Goal: Information Seeking & Learning: Compare options

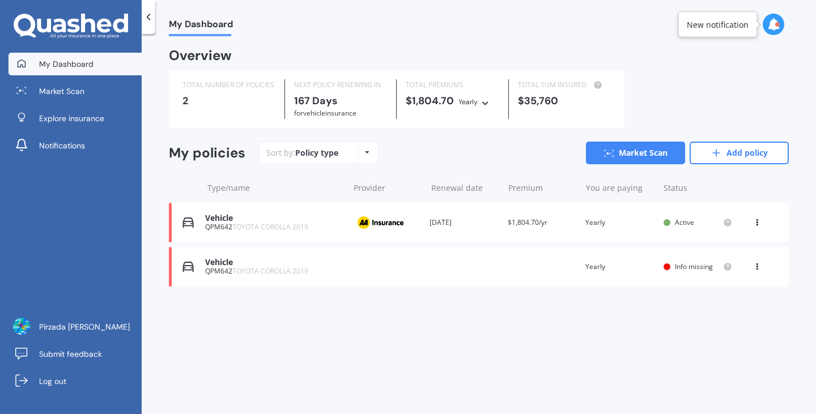
click at [276, 221] on div "Vehicle" at bounding box center [274, 219] width 138 height 10
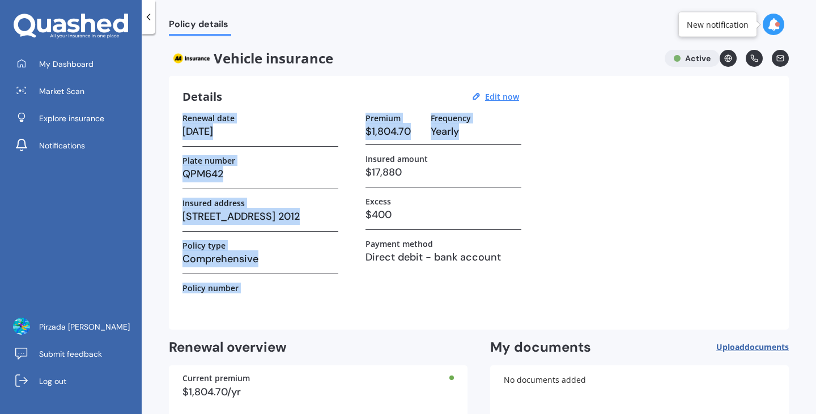
drag, startPoint x: 792, startPoint y: 80, endPoint x: 796, endPoint y: 135, distance: 55.6
click at [796, 135] on div "Policy details Vehicle insurance Active Details Edit now Renewal date [DATE] Pl…" at bounding box center [479, 226] width 674 height 380
click at [70, 87] on span "Market Scan" at bounding box center [61, 91] width 45 height 11
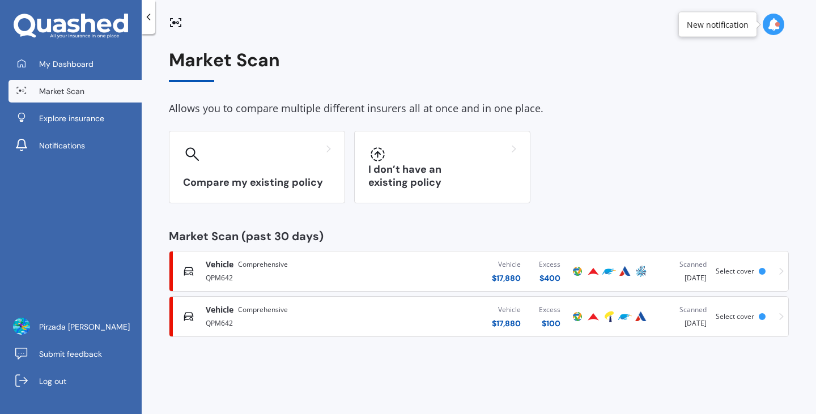
click at [217, 268] on span "Vehicle" at bounding box center [220, 264] width 28 height 11
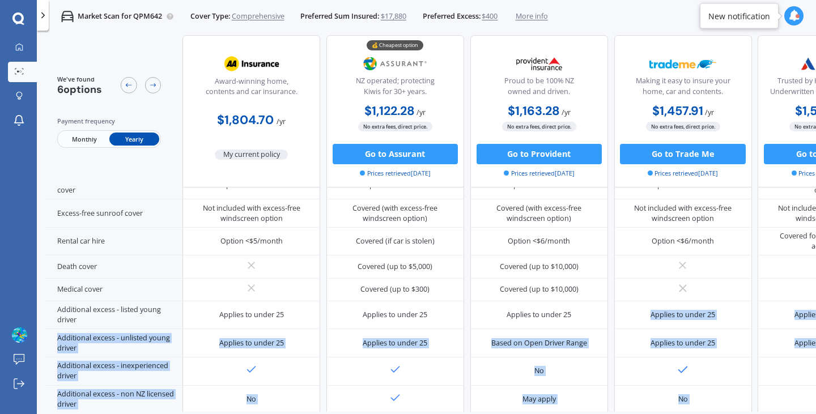
scroll to position [515, 0]
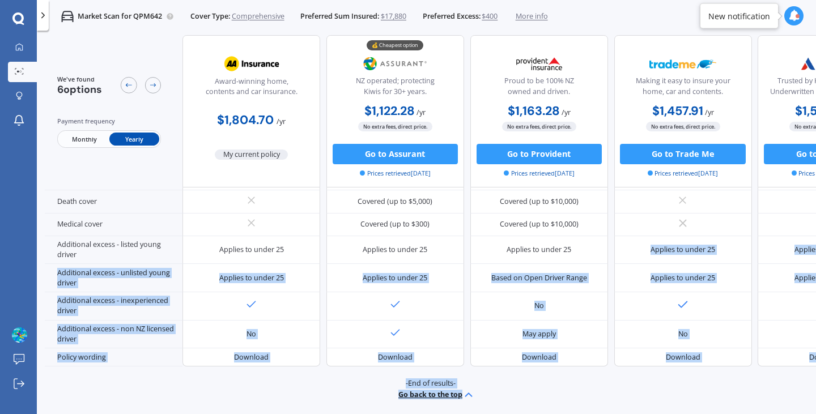
drag, startPoint x: 610, startPoint y: 405, endPoint x: 684, endPoint y: 441, distance: 82.3
click at [684, 413] on html "My Dashboard Market Scan Explore insurance Notifications Pirzada Aitizaz [PERSO…" at bounding box center [408, 207] width 816 height 414
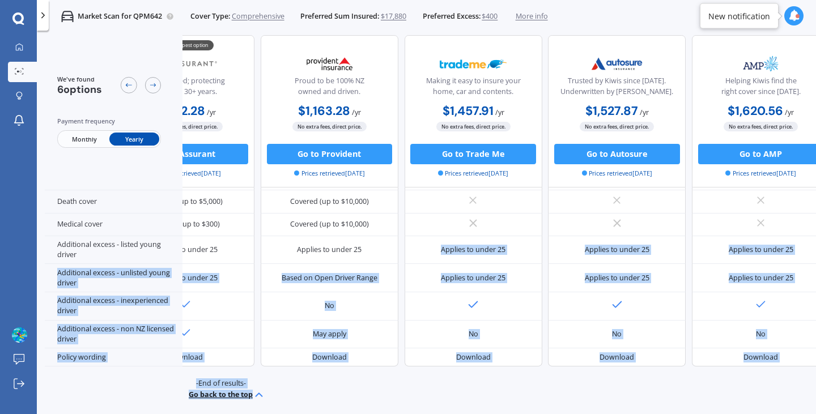
scroll to position [515, 253]
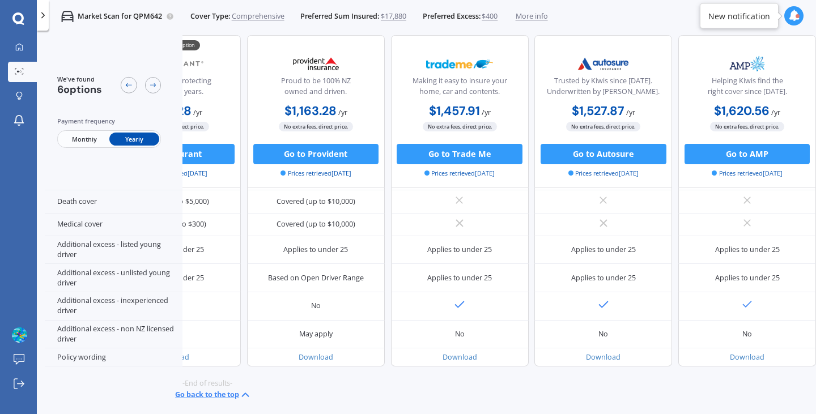
click at [735, 398] on div "We've found 6 options Payment frequency Monthly Yearly Award-winning home, cont…" at bounding box center [430, 223] width 771 height 377
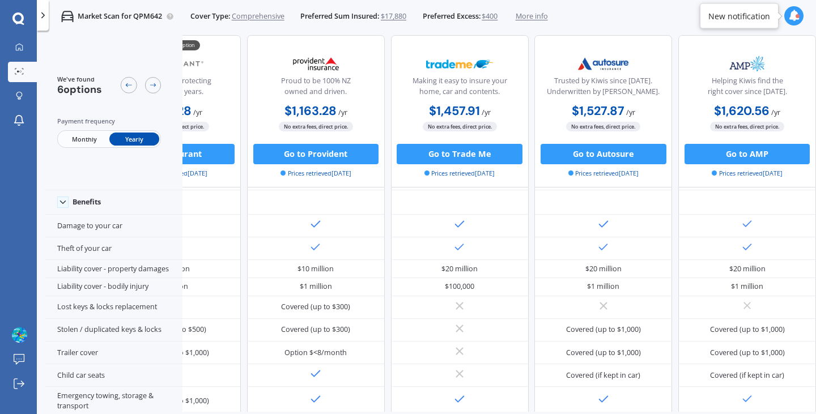
scroll to position [0, 253]
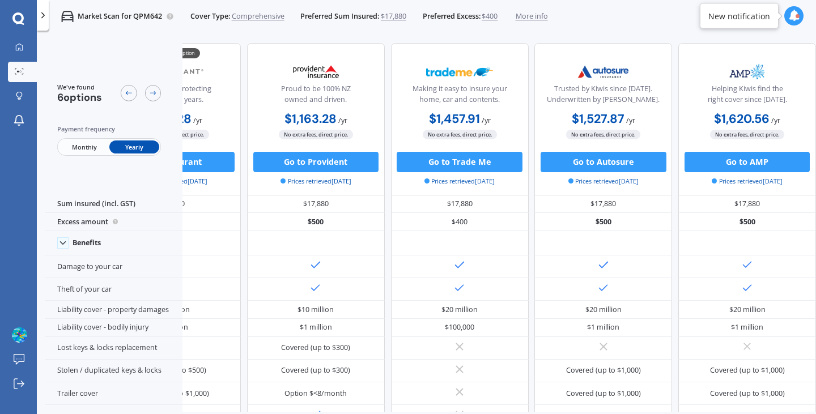
click at [78, 147] on span "Monthly" at bounding box center [84, 146] width 50 height 13
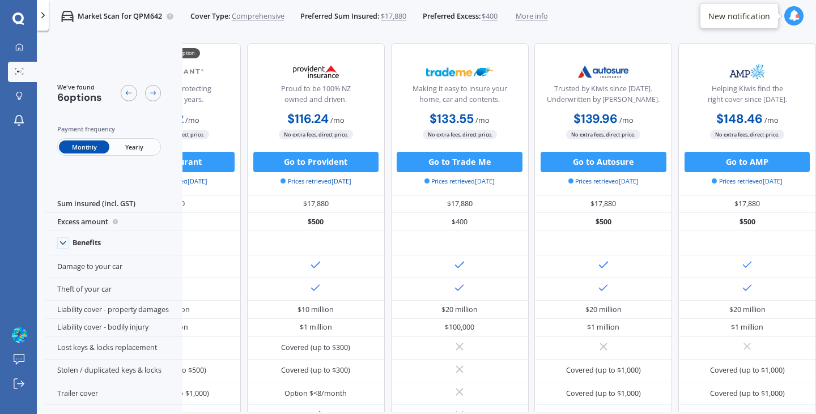
click at [123, 148] on span "Yearly" at bounding box center [134, 146] width 50 height 13
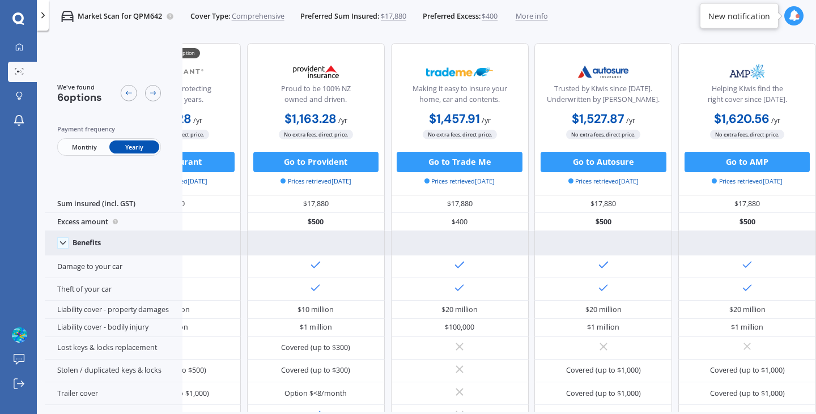
click at [65, 241] on icon at bounding box center [63, 243] width 10 height 10
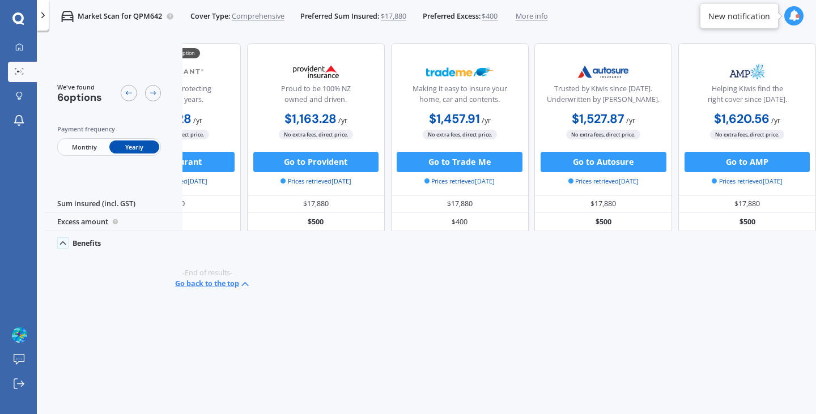
scroll to position [0, 248]
click at [65, 241] on icon at bounding box center [63, 243] width 10 height 10
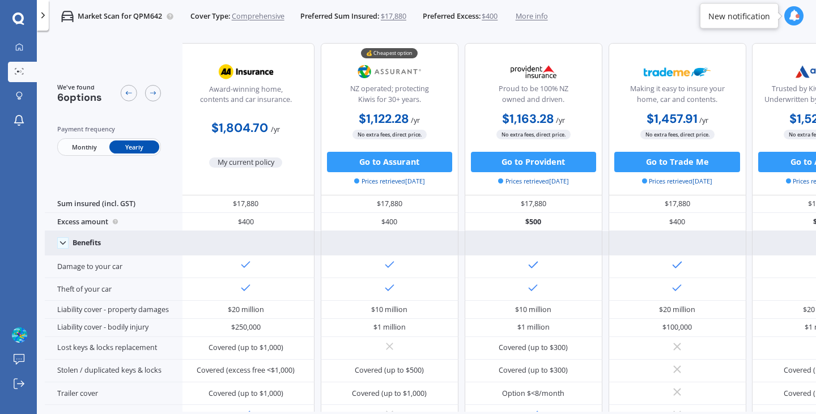
scroll to position [0, 2]
